Goal: Task Accomplishment & Management: Use online tool/utility

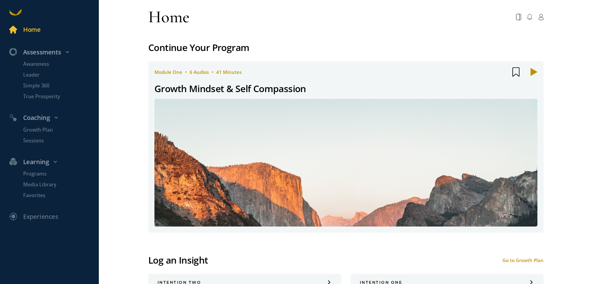
click at [45, 65] on p "Awareness" at bounding box center [60, 64] width 74 height 8
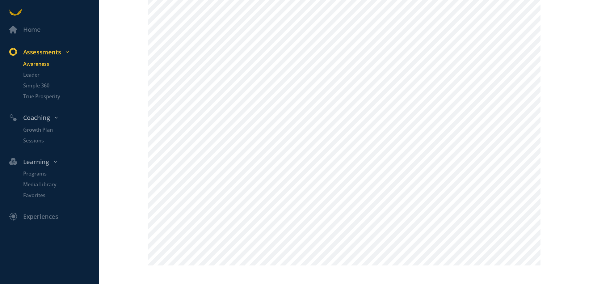
scroll to position [716, 0]
click at [32, 128] on p "Growth Plan" at bounding box center [60, 130] width 74 height 8
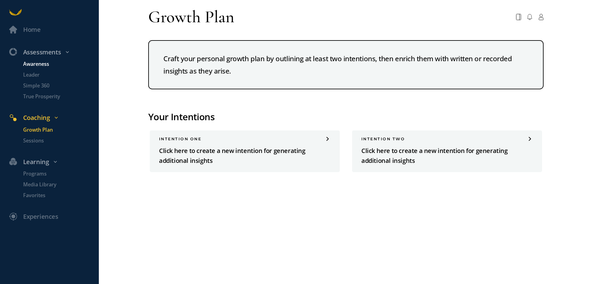
click at [45, 64] on p "Awareness" at bounding box center [60, 64] width 74 height 8
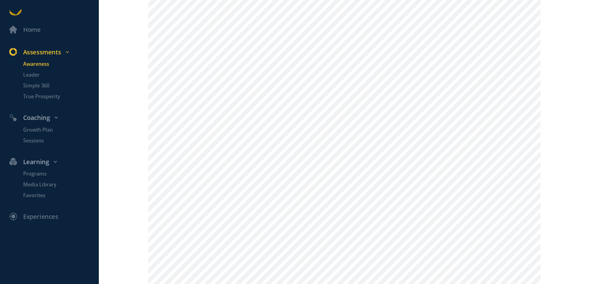
scroll to position [206, 0]
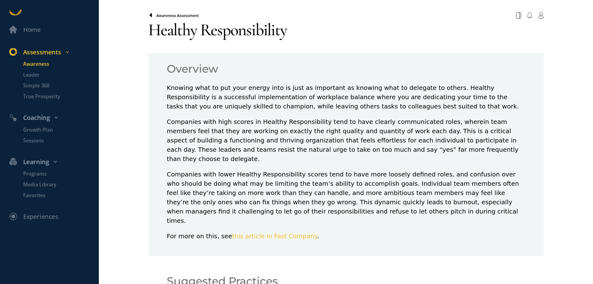
click at [149, 15] on icon at bounding box center [150, 15] width 2 height 4
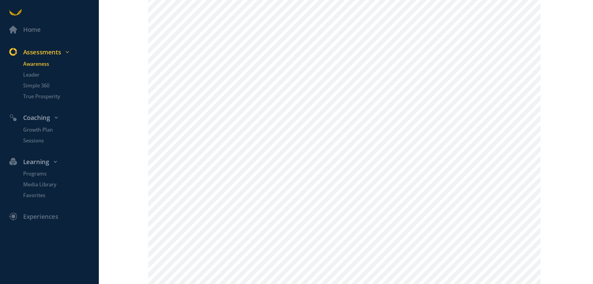
scroll to position [283, 0]
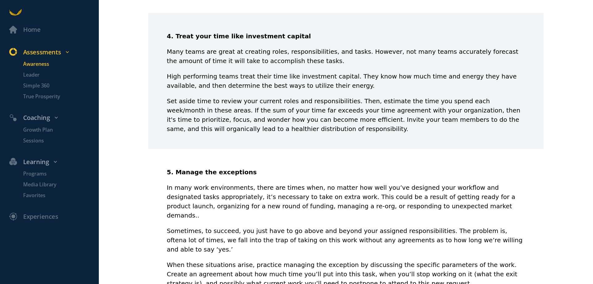
scroll to position [684, 0]
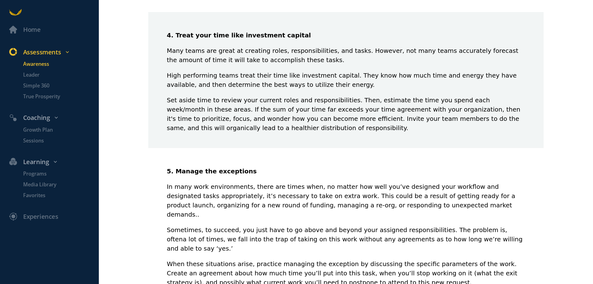
click at [35, 61] on p "Awareness" at bounding box center [60, 64] width 74 height 8
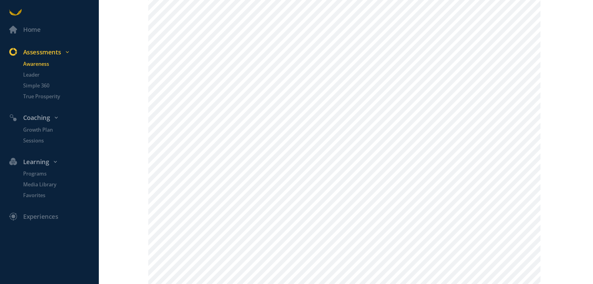
scroll to position [648, 0]
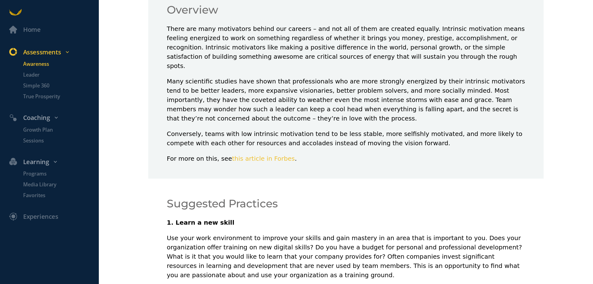
scroll to position [45, 0]
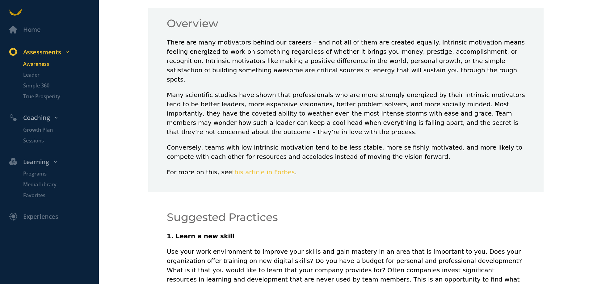
click at [282, 256] on p "Use your work environment to improve your skills and gain mastery in an area th…" at bounding box center [346, 270] width 358 height 46
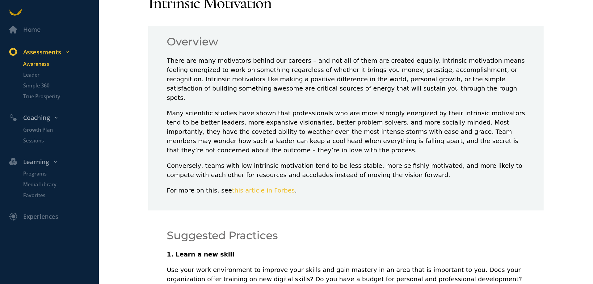
scroll to position [0, 0]
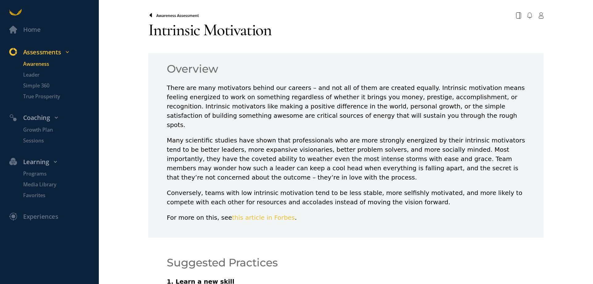
click at [150, 15] on icon at bounding box center [150, 15] width 2 height 4
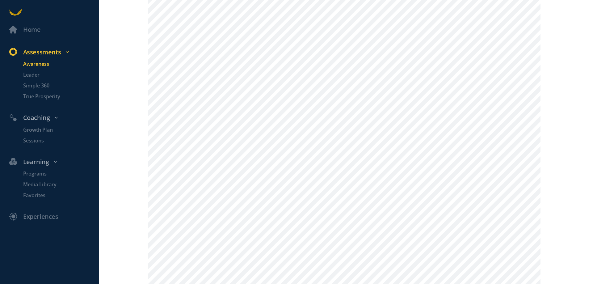
scroll to position [247, 0]
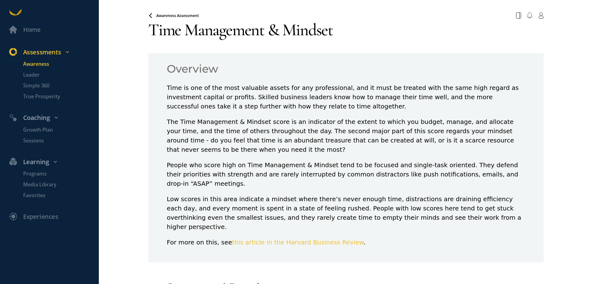
click at [163, 18] on span "Awareness Assessment" at bounding box center [177, 15] width 43 height 5
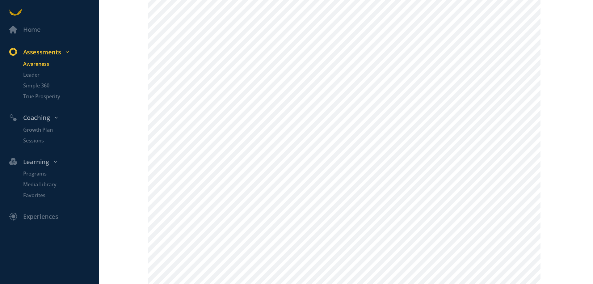
scroll to position [309, 0]
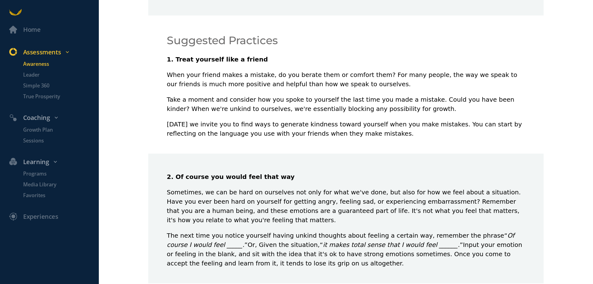
scroll to position [216, 0]
click at [37, 131] on p "Growth Plan" at bounding box center [60, 130] width 74 height 8
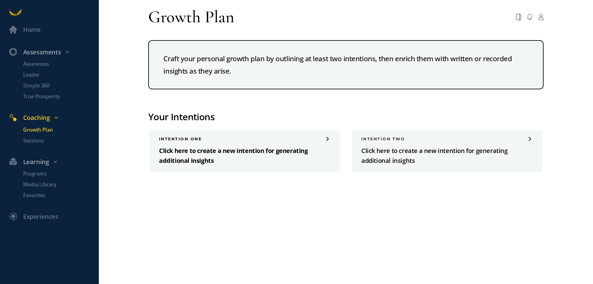
click at [195, 159] on p "Click here to create a new intention for generating additional insights" at bounding box center [244, 156] width 171 height 20
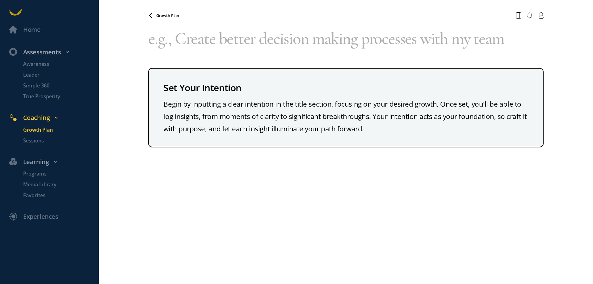
click at [262, 102] on div "Begin by inputting a clear intention in the title section, focusing on your des…" at bounding box center [345, 116] width 365 height 37
click at [238, 84] on div "Set Your Intention" at bounding box center [345, 87] width 365 height 15
click at [234, 118] on div "Begin by inputting a clear intention in the title section, focusing on your des…" at bounding box center [345, 116] width 365 height 37
click at [236, 39] on textarea at bounding box center [345, 39] width 395 height 34
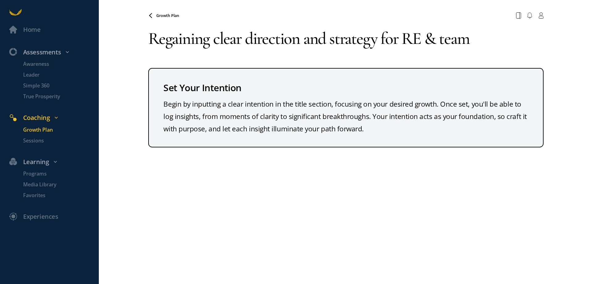
type textarea "Regaining clear direction and strategy for RE & team"
click at [431, 130] on div "Begin by inputting a clear intention in the title section, focusing on your des…" at bounding box center [345, 116] width 365 height 37
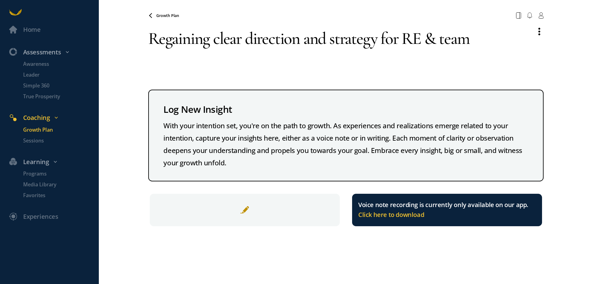
click at [272, 214] on div at bounding box center [245, 210] width 190 height 32
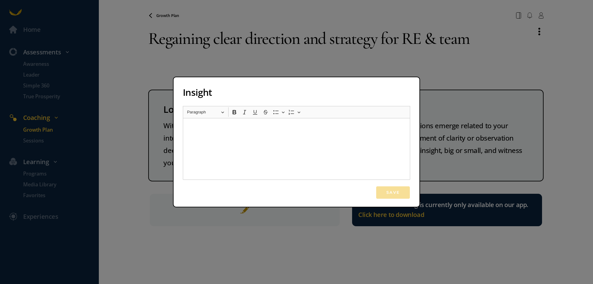
click at [252, 151] on div "Rich Text Editor, main" at bounding box center [296, 149] width 227 height 62
click at [275, 114] on icon "Editor toolbar" at bounding box center [276, 112] width 6 height 6
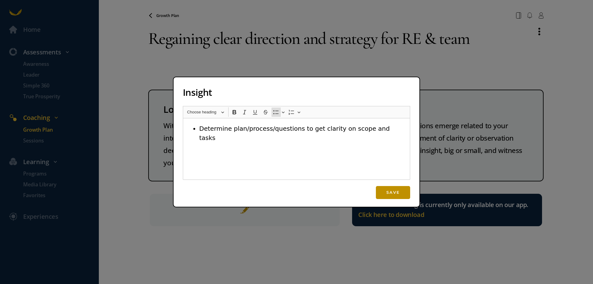
click at [399, 191] on button "Save" at bounding box center [393, 192] width 34 height 13
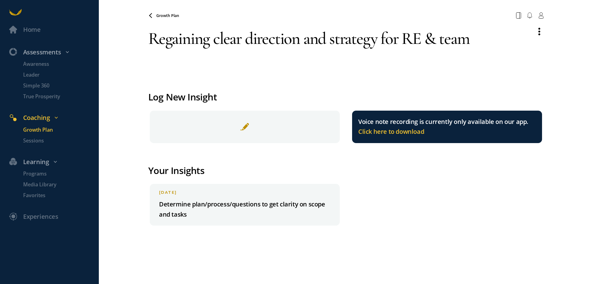
click at [243, 127] on span at bounding box center [244, 126] width 9 height 9
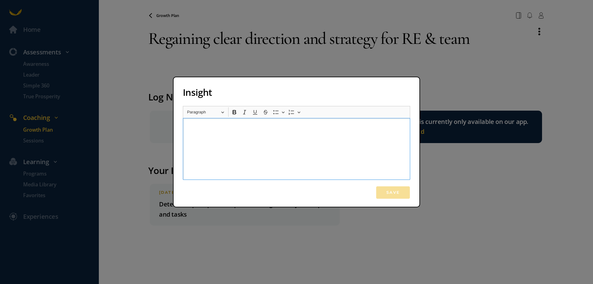
click at [242, 135] on div "Rich Text Editor, main" at bounding box center [296, 149] width 227 height 62
click at [275, 112] on icon "Editor toolbar" at bounding box center [276, 112] width 6 height 6
drag, startPoint x: 275, startPoint y: 112, endPoint x: 277, endPoint y: 95, distance: 17.3
click at [277, 95] on div "Insight Rich Text Editor Heading Choose heading Paragraph Heading 1 Heading 2 H…" at bounding box center [297, 141] width 246 height 129
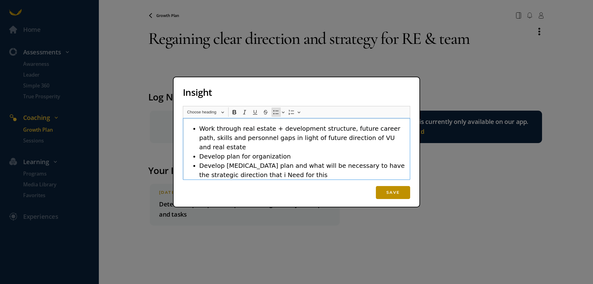
click at [392, 194] on button "Save" at bounding box center [393, 192] width 34 height 13
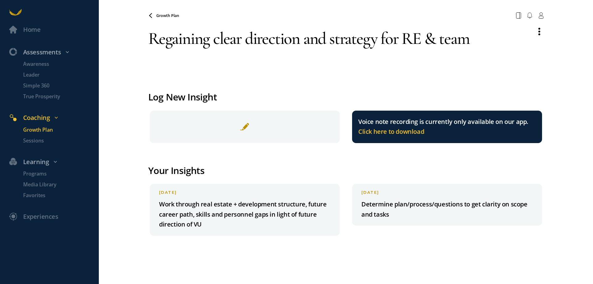
click at [162, 14] on span "Growth Plan" at bounding box center [167, 15] width 23 height 5
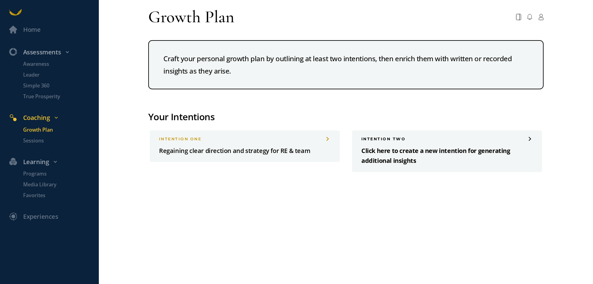
click at [454, 158] on p "Click here to create a new intention for generating additional insights" at bounding box center [446, 156] width 171 height 20
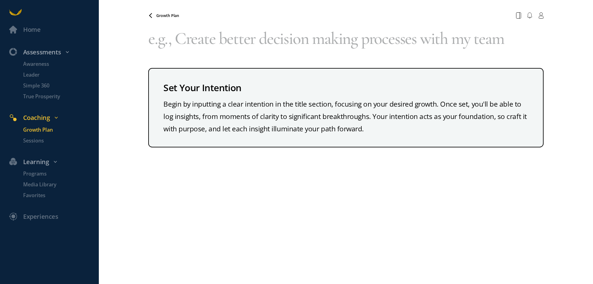
click at [291, 63] on div "Set Your Intention Begin by inputting a clear intention in the title section, f…" at bounding box center [345, 85] width 395 height 126
click at [316, 42] on textarea at bounding box center [345, 39] width 395 height 34
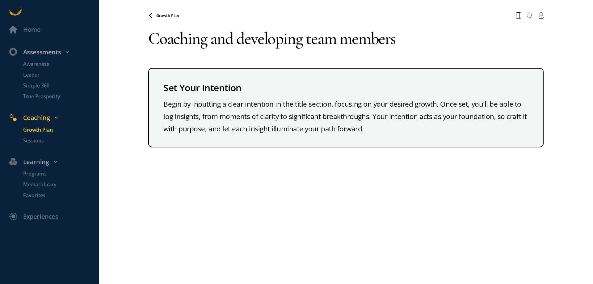
type textarea "Coaching and developing team members"
click at [379, 206] on div "Growth Plan Your browser does not support the audio element. Coaching and devel…" at bounding box center [345, 142] width 395 height 284
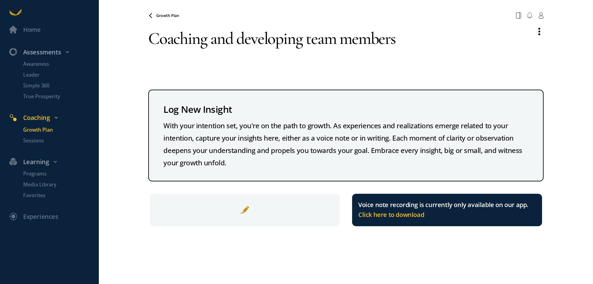
click at [245, 209] on span at bounding box center [244, 209] width 9 height 9
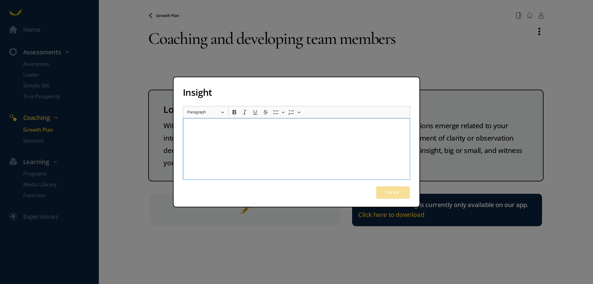
click at [272, 137] on div "Rich Text Editor, main" at bounding box center [296, 149] width 227 height 62
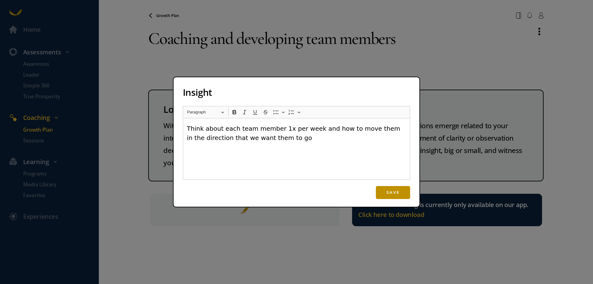
click at [387, 190] on button "Save" at bounding box center [393, 192] width 34 height 13
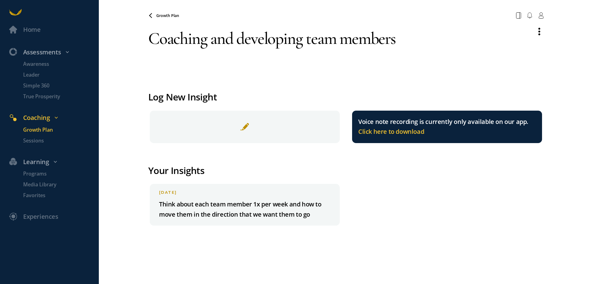
click at [117, 239] on div "Home Assessments Awareness Leader Simple 360 True Prosperity Coaching Growth Pl…" at bounding box center [296, 142] width 593 height 284
